Goal: Task Accomplishment & Management: Complete application form

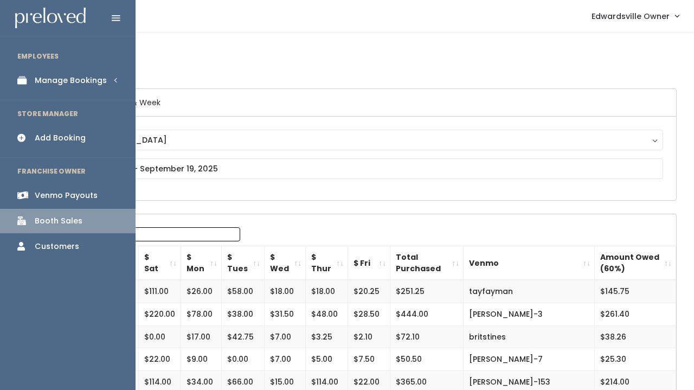
click at [56, 83] on div "Manage Bookings" at bounding box center [71, 80] width 72 height 11
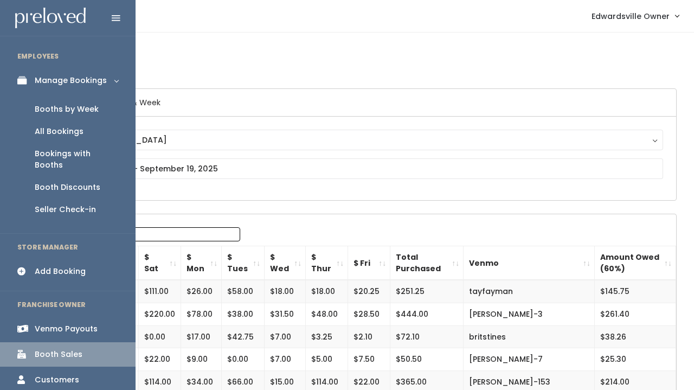
click at [66, 111] on div "Booths by Week" at bounding box center [67, 109] width 64 height 11
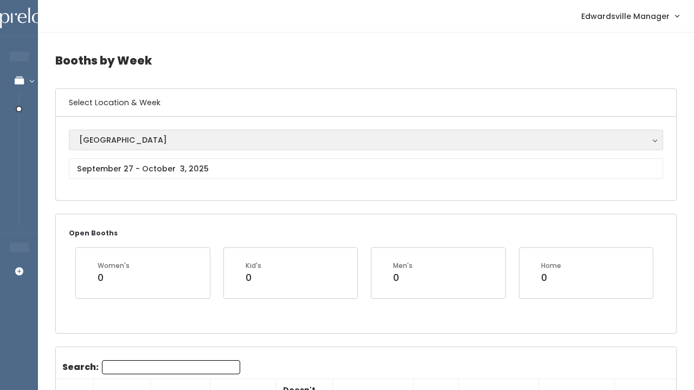
click at [154, 144] on div "[GEOGRAPHIC_DATA]" at bounding box center [365, 140] width 573 height 12
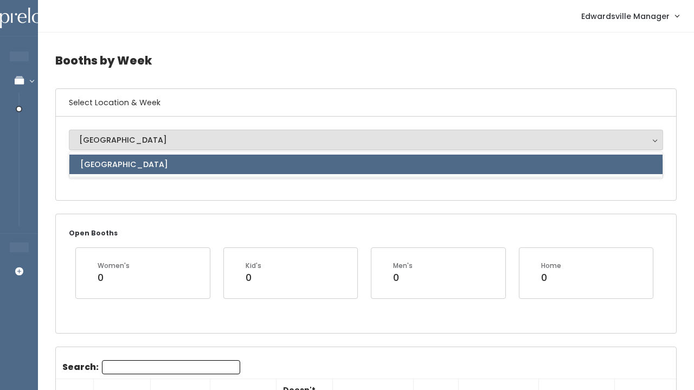
click at [145, 189] on div "Edwardsville Edwardsville Edwardsville" at bounding box center [366, 158] width 620 height 83
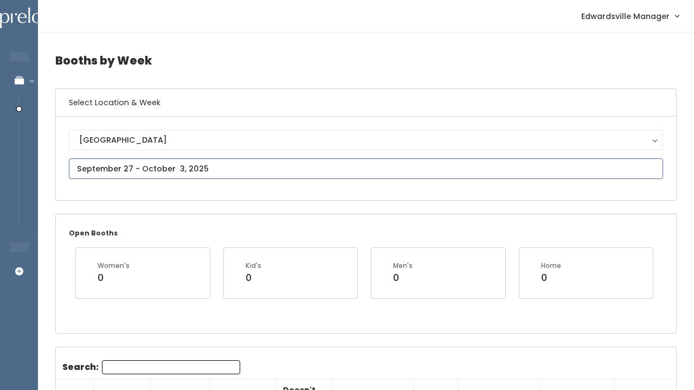
click at [143, 178] on input "text" at bounding box center [366, 168] width 594 height 21
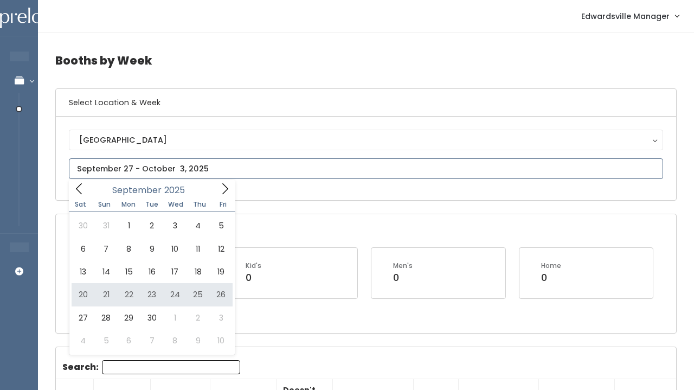
type input "September 20 to September 26"
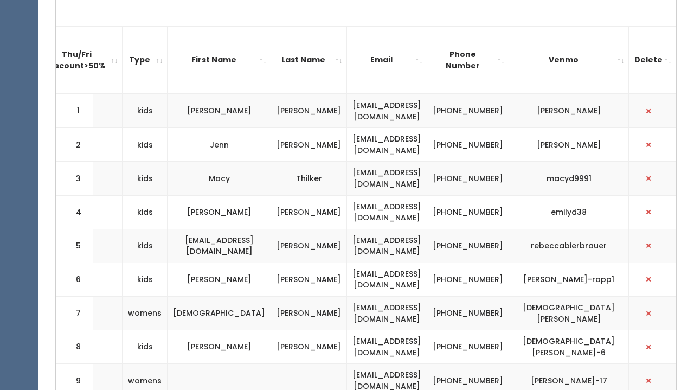
scroll to position [0, 301]
click at [654, 308] on button "button" at bounding box center [648, 313] width 14 height 14
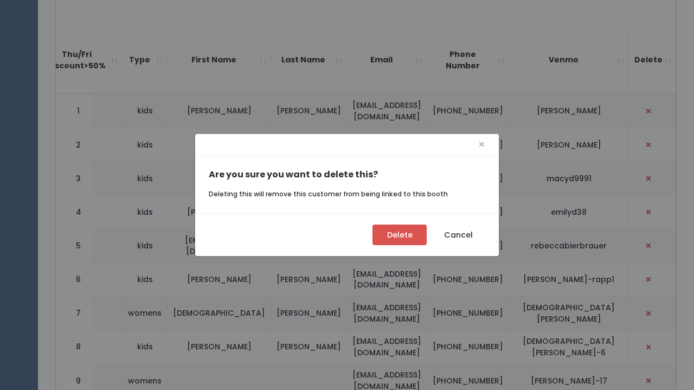
click at [395, 234] on button "Delete" at bounding box center [399, 234] width 54 height 21
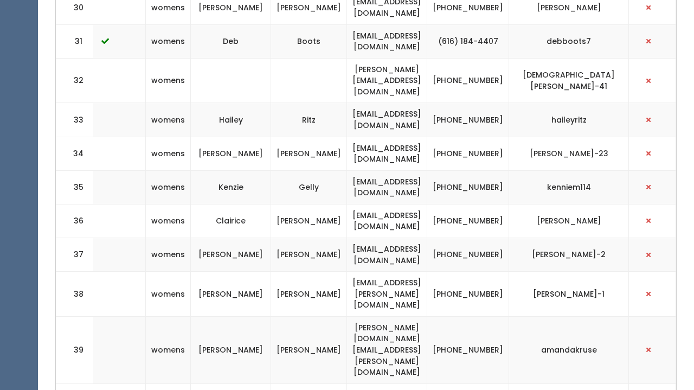
scroll to position [0, 301]
click at [654, 343] on button "button" at bounding box center [648, 350] width 14 height 14
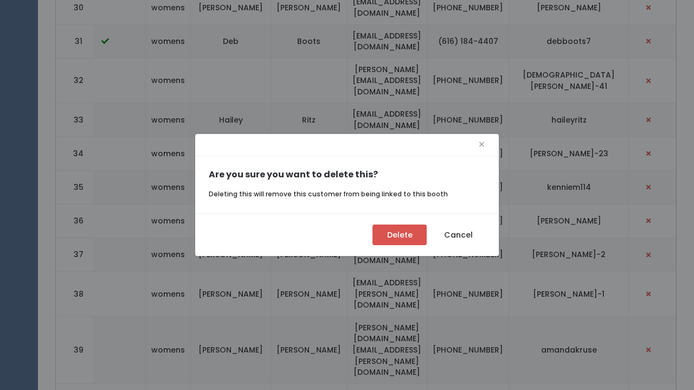
click at [398, 233] on button "Delete" at bounding box center [399, 234] width 54 height 21
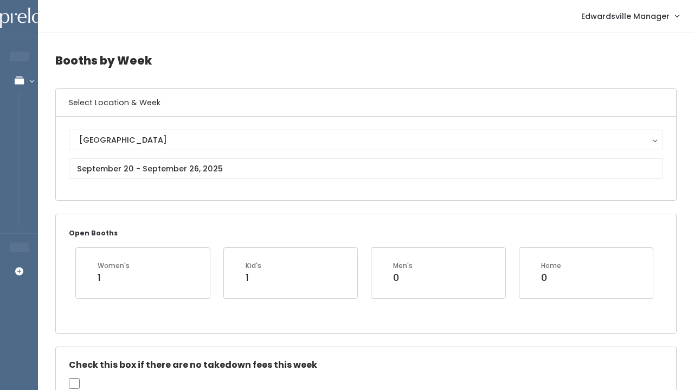
click at [642, 20] on span "Edwardsville Manager" at bounding box center [625, 16] width 88 height 12
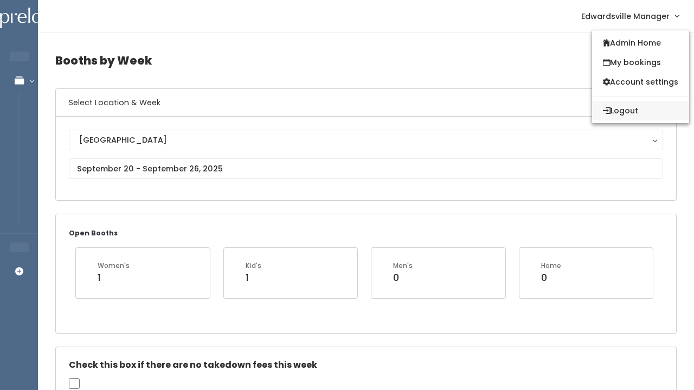
click at [613, 104] on button "Logout" at bounding box center [640, 111] width 97 height 20
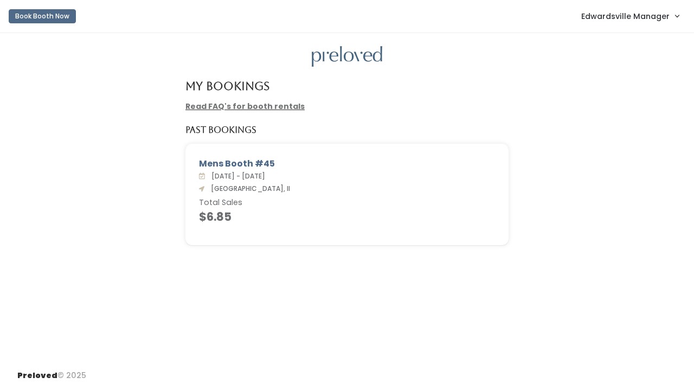
click at [593, 23] on link "Edwardsville Manager" at bounding box center [629, 15] width 119 height 23
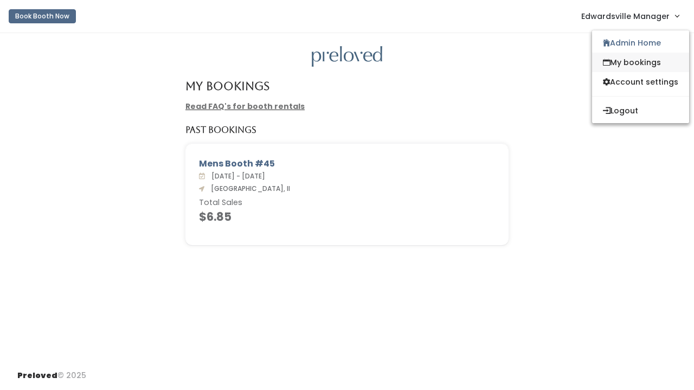
click at [641, 67] on link "My bookings" at bounding box center [640, 63] width 97 height 20
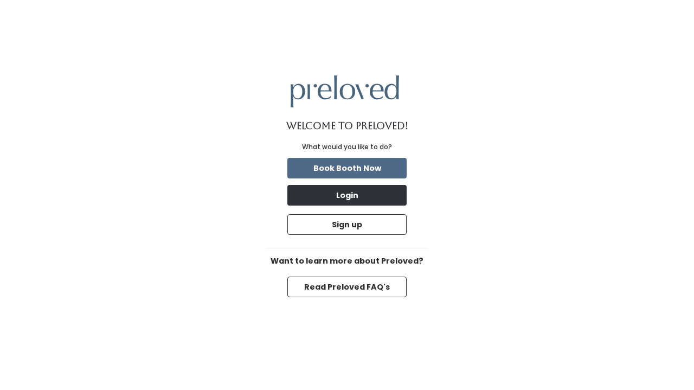
click at [342, 196] on button "Login" at bounding box center [346, 195] width 119 height 21
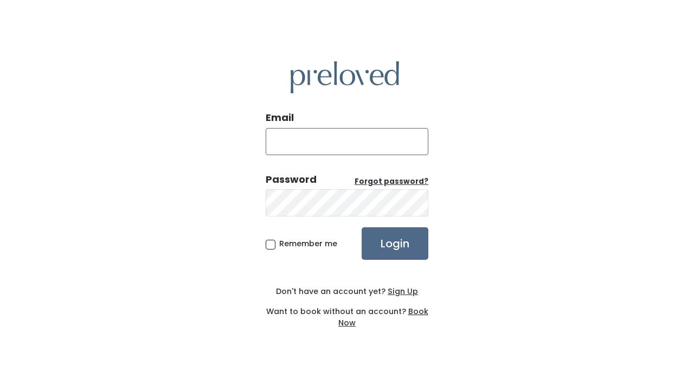
type input "edwardsville.owner@preloved.love"
click at [411, 269] on div "Email edwardsville.owner@preloved.love Password Forgot password? Remember me Lo…" at bounding box center [347, 195] width 163 height 320
click at [409, 260] on div "Email edwardsville.owner@preloved.love Password Forgot password? Remember me Lo…" at bounding box center [347, 195] width 163 height 320
click at [405, 243] on input "Login" at bounding box center [395, 243] width 67 height 33
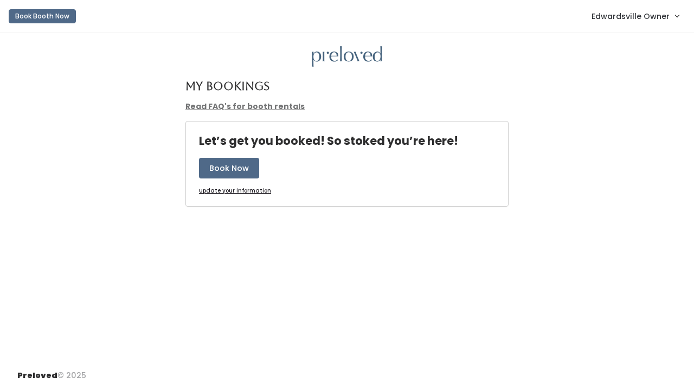
click at [655, 21] on span "Edwardsville Owner" at bounding box center [630, 16] width 78 height 12
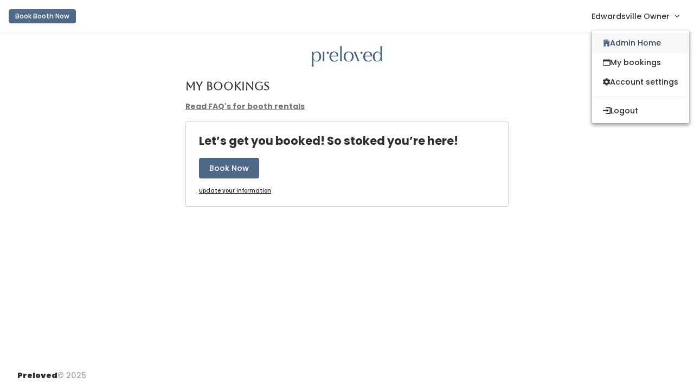
click at [630, 45] on link "Admin Home" at bounding box center [640, 43] width 97 height 20
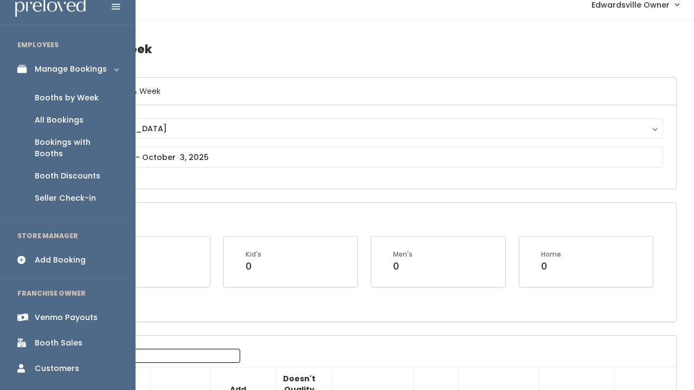
scroll to position [38, 0]
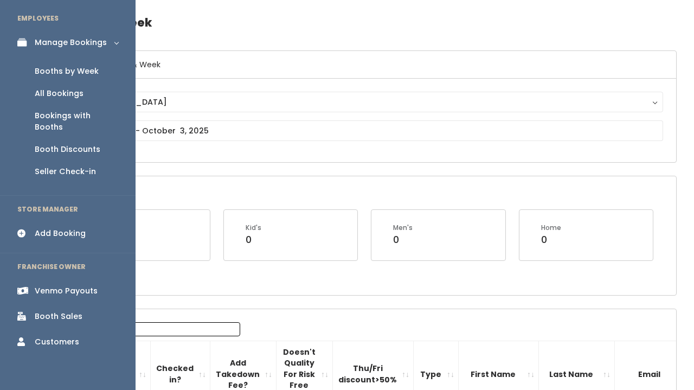
click at [68, 311] on div "Booth Sales" at bounding box center [59, 316] width 48 height 11
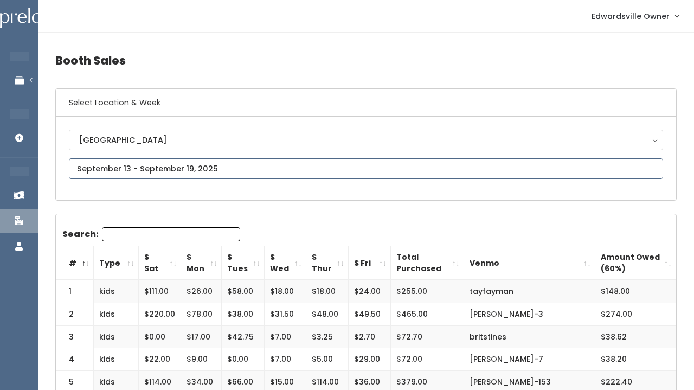
click at [165, 167] on input "text" at bounding box center [366, 168] width 594 height 21
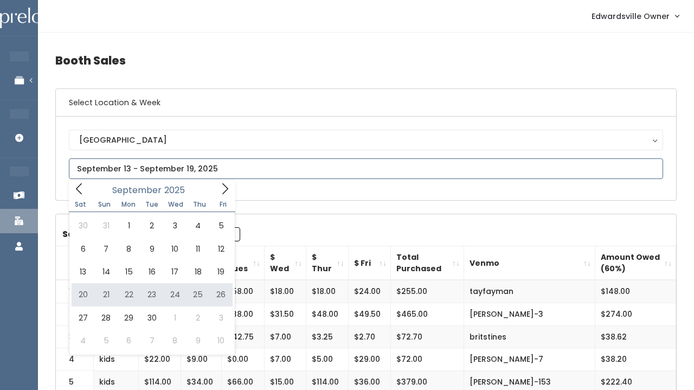
type input "September 20 to September 26"
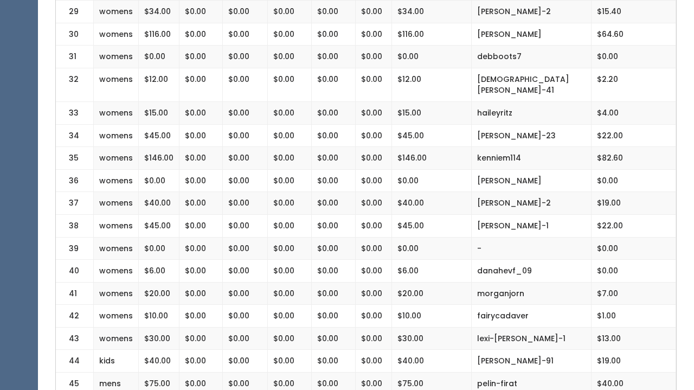
scroll to position [914, 0]
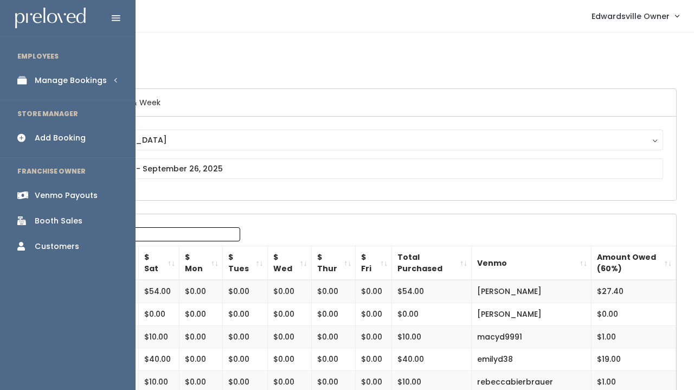
click at [72, 138] on div "Add Booking" at bounding box center [60, 137] width 51 height 11
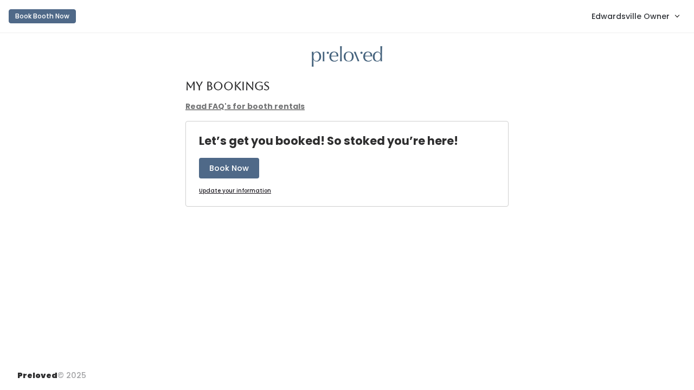
click at [649, 12] on span "Edwardsville Owner" at bounding box center [630, 16] width 78 height 12
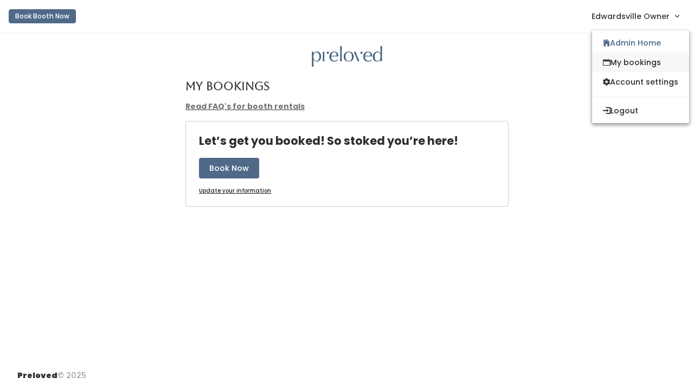
click at [635, 58] on link "My bookings" at bounding box center [640, 63] width 97 height 20
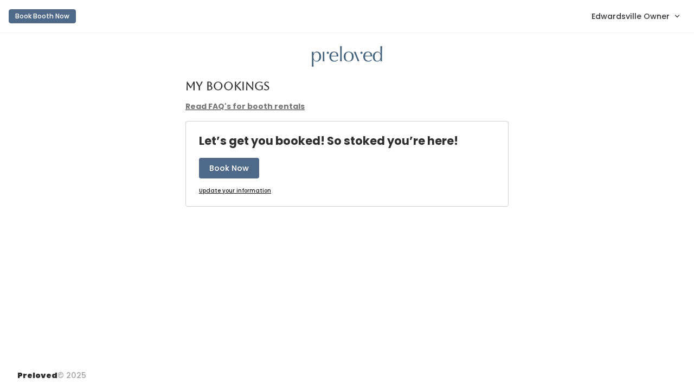
click at [676, 12] on link "Edwardsville Owner" at bounding box center [635, 15] width 109 height 23
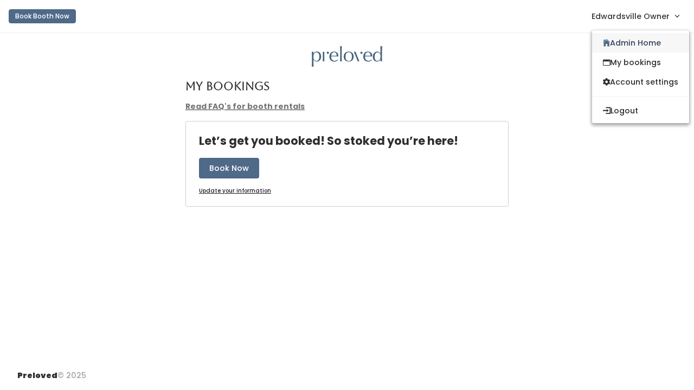
click at [642, 38] on link "Admin Home" at bounding box center [640, 43] width 97 height 20
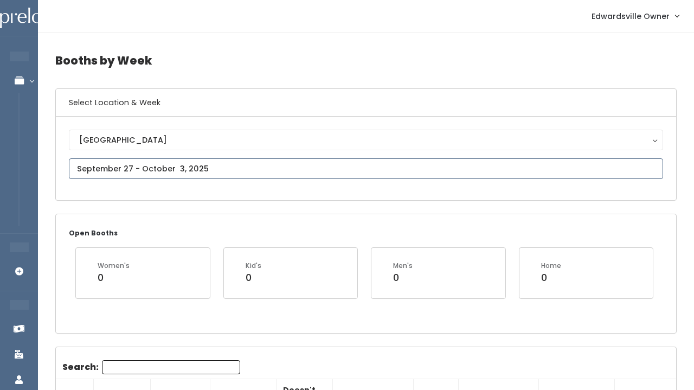
click at [124, 173] on input "text" at bounding box center [366, 168] width 594 height 21
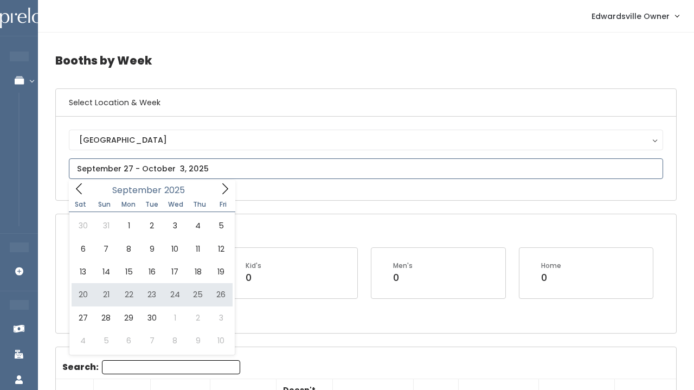
type input "September 20 to September 26"
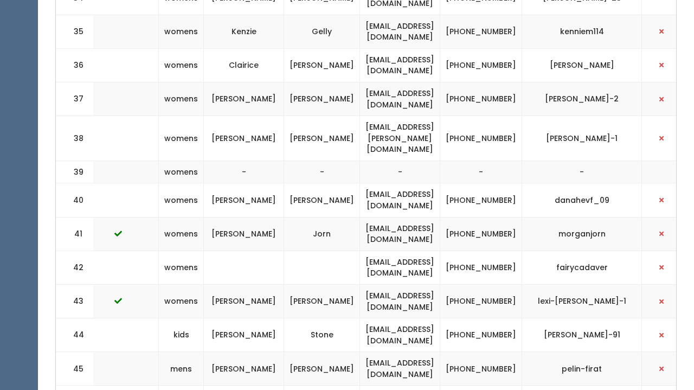
scroll to position [0, 256]
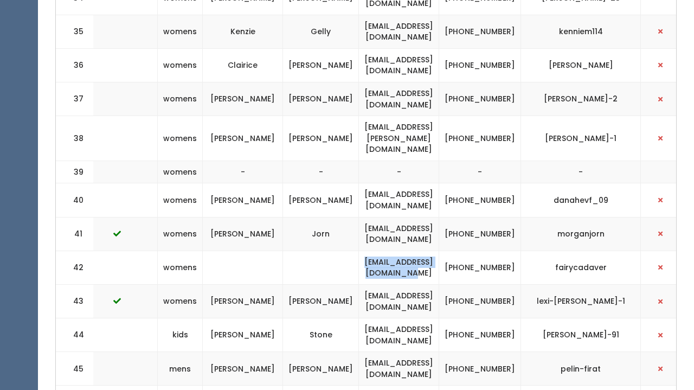
drag, startPoint x: 496, startPoint y: 172, endPoint x: 385, endPoint y: 175, distance: 111.1
click at [385, 250] on td "canterberrylulu@gmail.com" at bounding box center [399, 267] width 80 height 34
copy td "canterberrylulu@gmail.com"
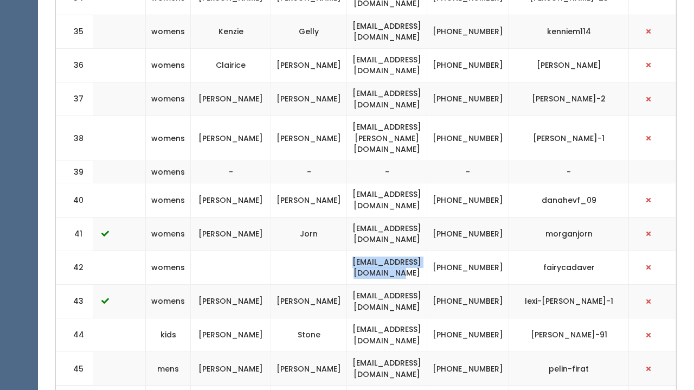
scroll to position [0, 300]
drag, startPoint x: 605, startPoint y: 175, endPoint x: 537, endPoint y: 172, distance: 68.3
click at [537, 250] on td "fairycadaver" at bounding box center [569, 267] width 120 height 34
copy td "fairycadaver"
drag, startPoint x: 466, startPoint y: 167, endPoint x: 508, endPoint y: 180, distance: 44.2
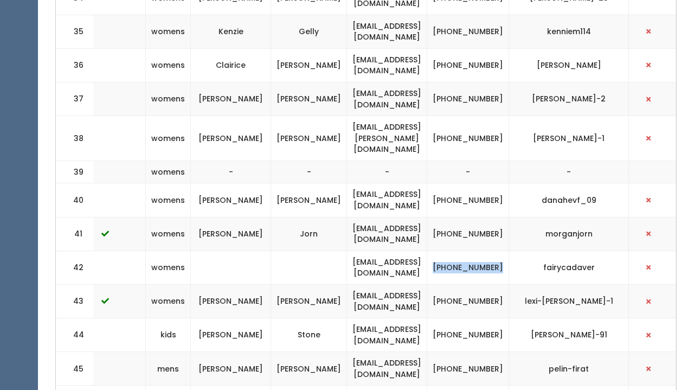
click at [508, 250] on td "(636) 487-6604" at bounding box center [468, 267] width 82 height 34
copy td "(636) 487-6604"
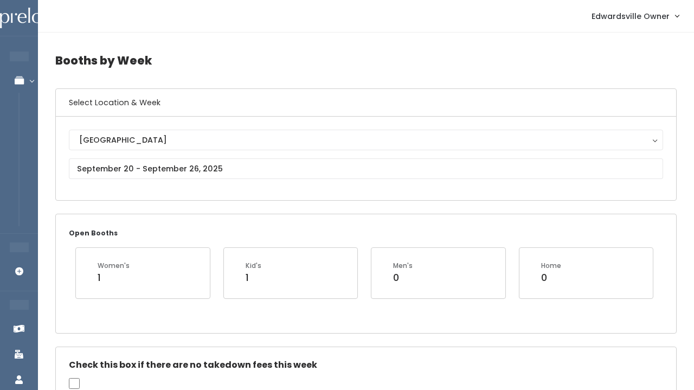
scroll to position [0, 0]
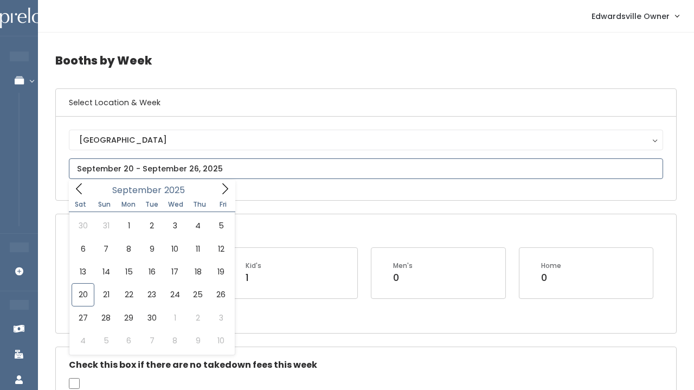
type input "September 13 to September 19"
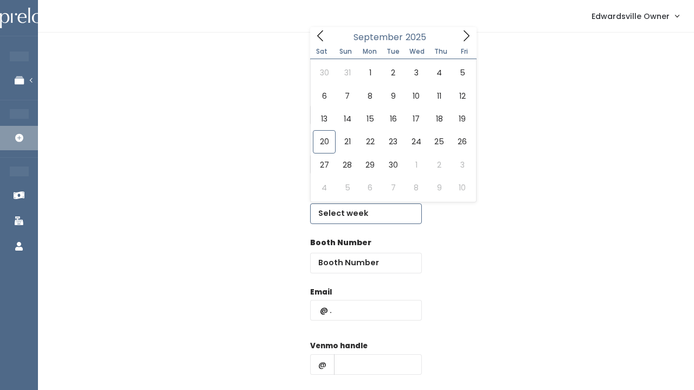
click at [335, 206] on input "text" at bounding box center [366, 213] width 112 height 21
type input "September 20 to September 26"
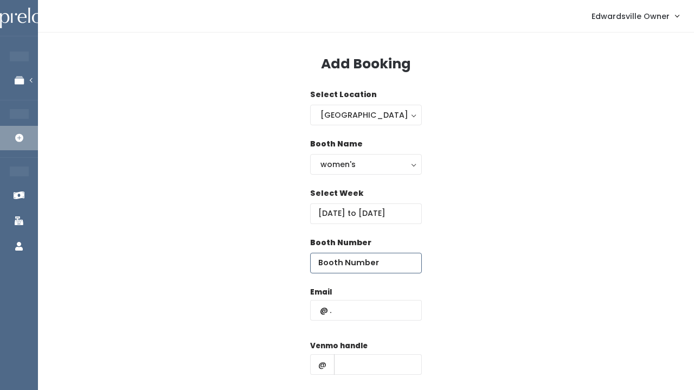
click at [328, 253] on input "number" at bounding box center [366, 263] width 112 height 21
type input "39"
paste input "canterberrylulu@gmail.com"
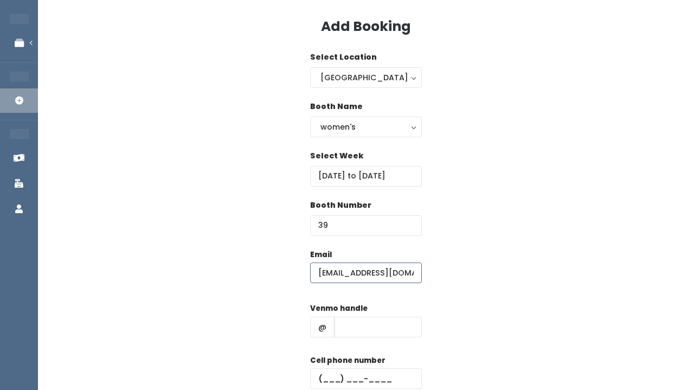
scroll to position [38, 0]
type input "canterberrylulu@gmail.com"
click at [350, 322] on input "text" at bounding box center [378, 326] width 88 height 21
paste input "fairycadaver"
type input "fairycadaver"
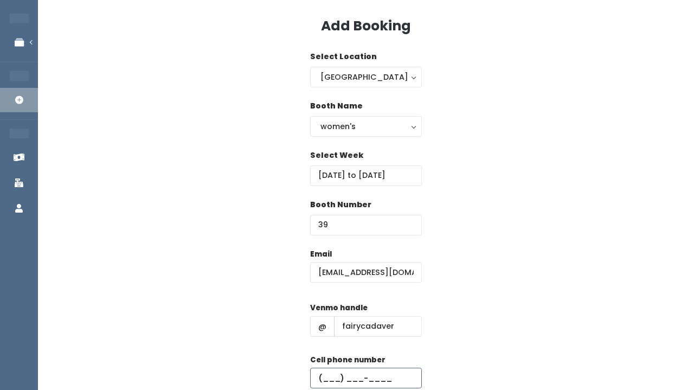
paste input "(636) 487-6604"
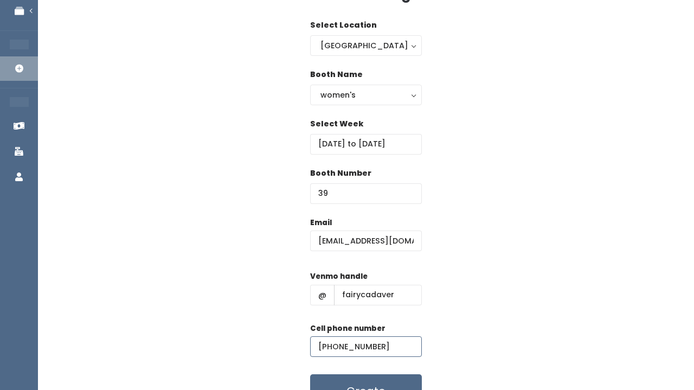
scroll to position [72, 0]
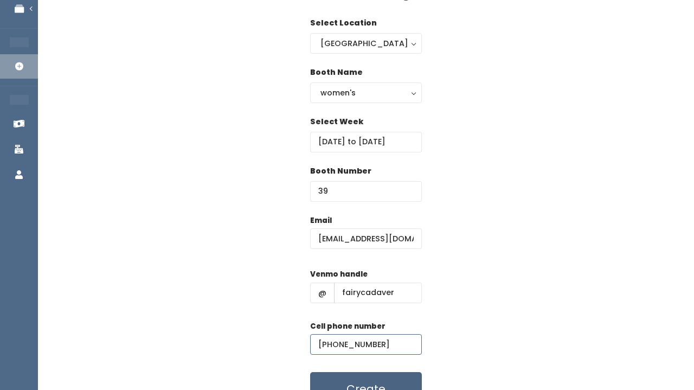
type input "(636) 487-6604"
click at [356, 382] on button "Create" at bounding box center [366, 389] width 112 height 34
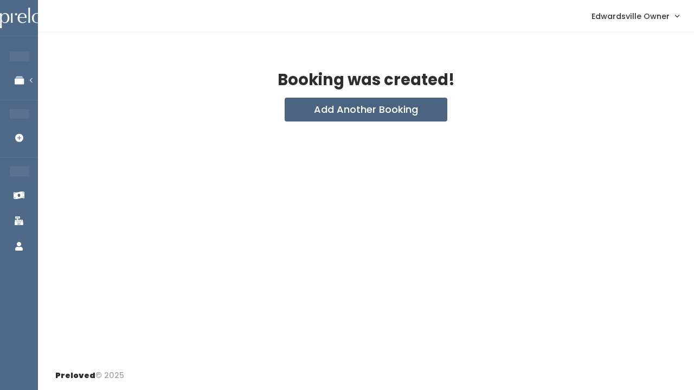
click at [343, 118] on button "Add Another Booking" at bounding box center [366, 110] width 163 height 24
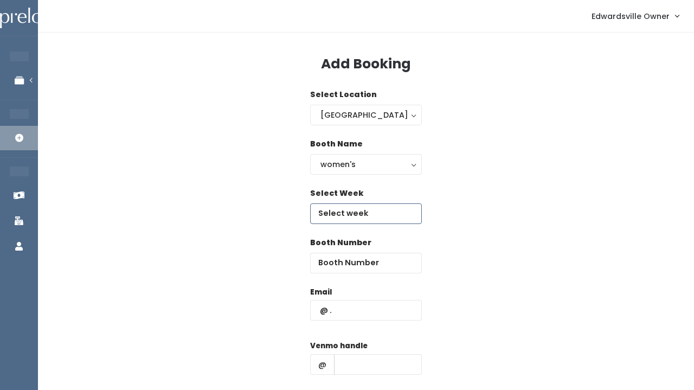
click at [349, 209] on input "text" at bounding box center [366, 213] width 112 height 21
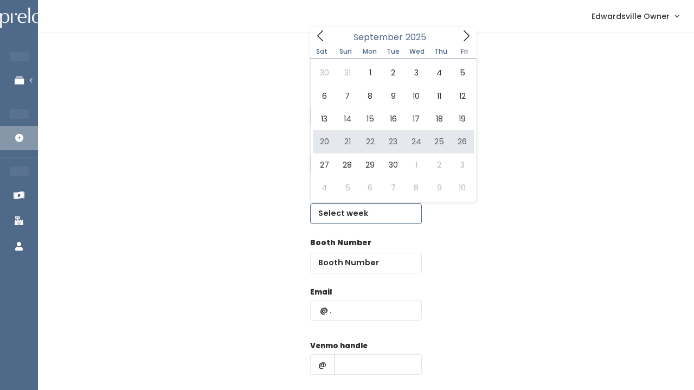
type input "September 20 to September 26"
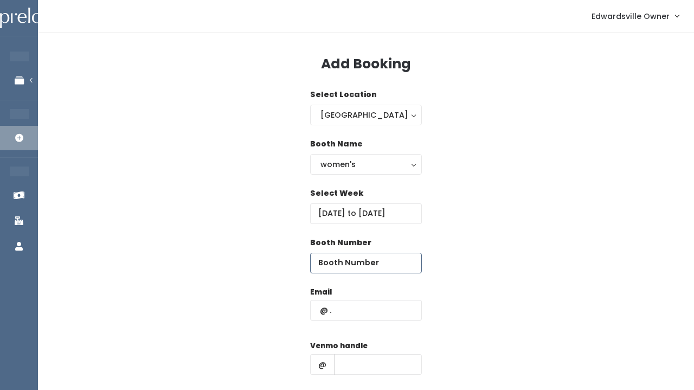
click at [353, 260] on input "number" at bounding box center [366, 263] width 112 height 21
type input "7"
click at [356, 327] on div "Email" at bounding box center [366, 309] width 112 height 46
paste input "menglar@archerluxurytravel.com"
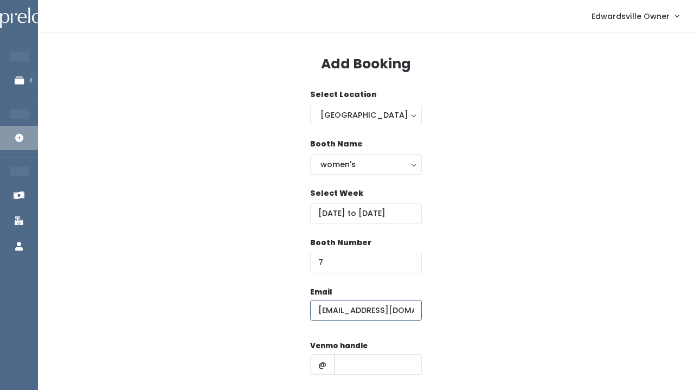
type input "menglar@archerluxurytravel.com"
click at [377, 366] on input "text" at bounding box center [378, 364] width 88 height 21
paste input "mindy-tinsley-1"
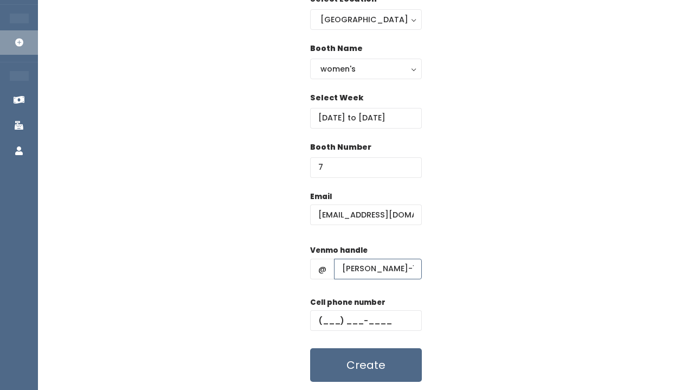
scroll to position [128, 0]
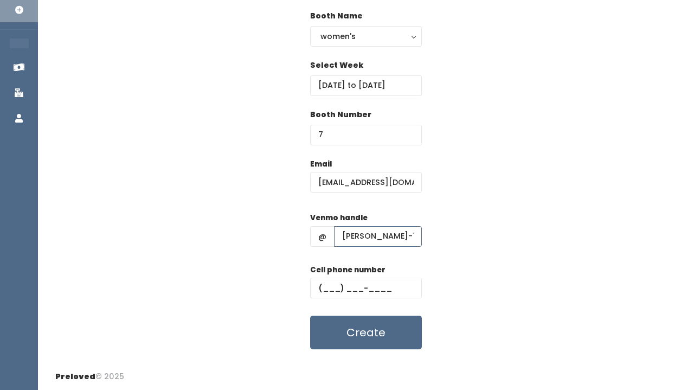
type input "mindy-tinsley-1"
paste input "(618) 410-1975"
type input "(618) 410-1975"
click at [334, 337] on button "Create" at bounding box center [366, 332] width 112 height 34
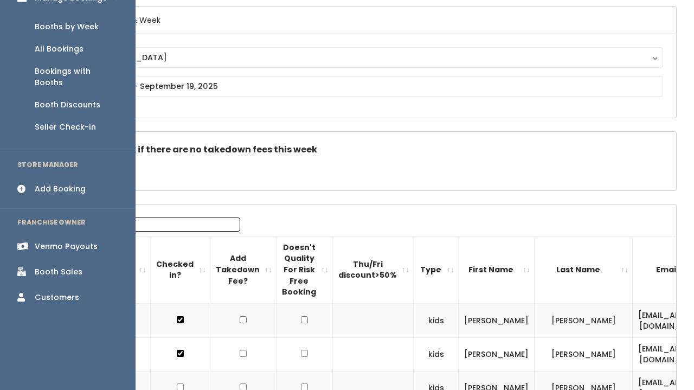
scroll to position [82, 0]
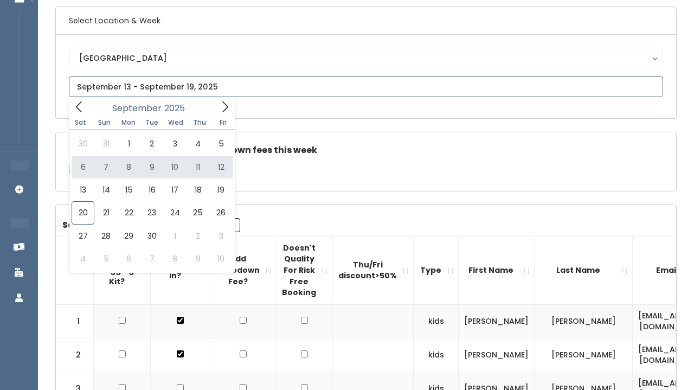
type input "[DATE] to [DATE]"
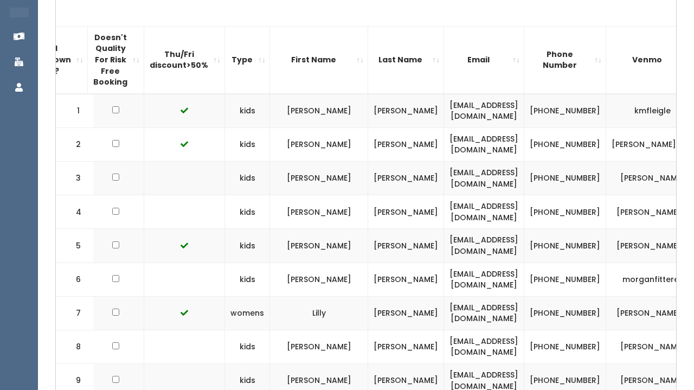
scroll to position [0, 214]
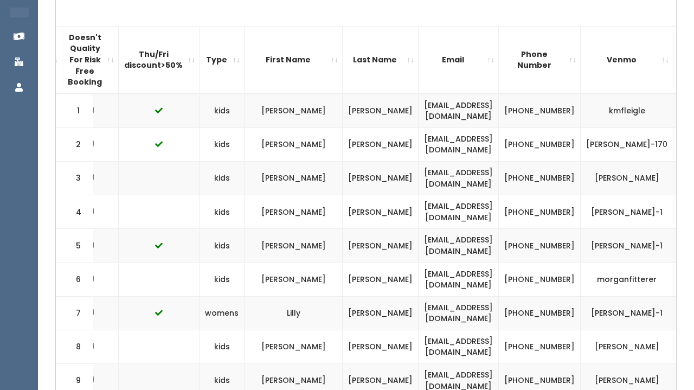
drag, startPoint x: 539, startPoint y: 208, endPoint x: 408, endPoint y: 207, distance: 131.7
click at [418, 206] on td "menglar@archerluxurytravel.com" at bounding box center [458, 212] width 80 height 34
copy td "menglar@archerluxurytravel.com"
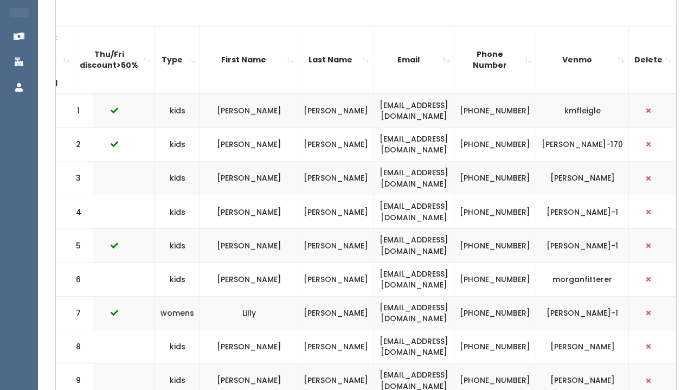
scroll to position [0, 305]
drag, startPoint x: 617, startPoint y: 209, endPoint x: 534, endPoint y: 211, distance: 83.0
click at [536, 211] on td "mindy-tinsley-1" at bounding box center [582, 212] width 93 height 34
copy td "mindy-tinsley-1"
drag, startPoint x: 458, startPoint y: 199, endPoint x: 490, endPoint y: 214, distance: 35.2
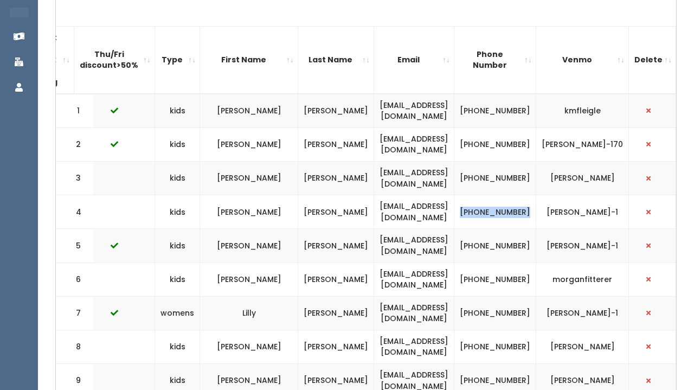
click at [490, 214] on td "(618) 410-1975" at bounding box center [495, 212] width 82 height 34
copy td "(618) 410-1975"
